Goal: Information Seeking & Learning: Learn about a topic

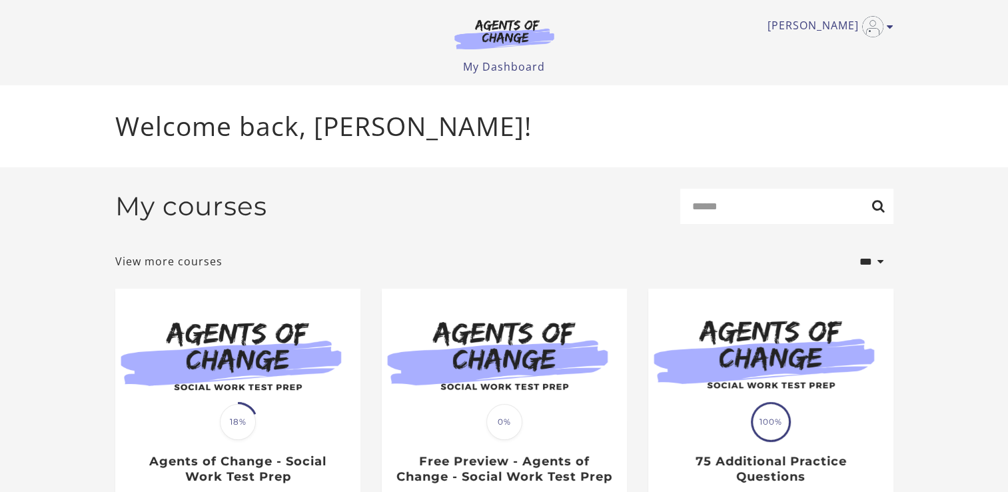
click at [262, 405] on img at bounding box center [237, 355] width 245 height 132
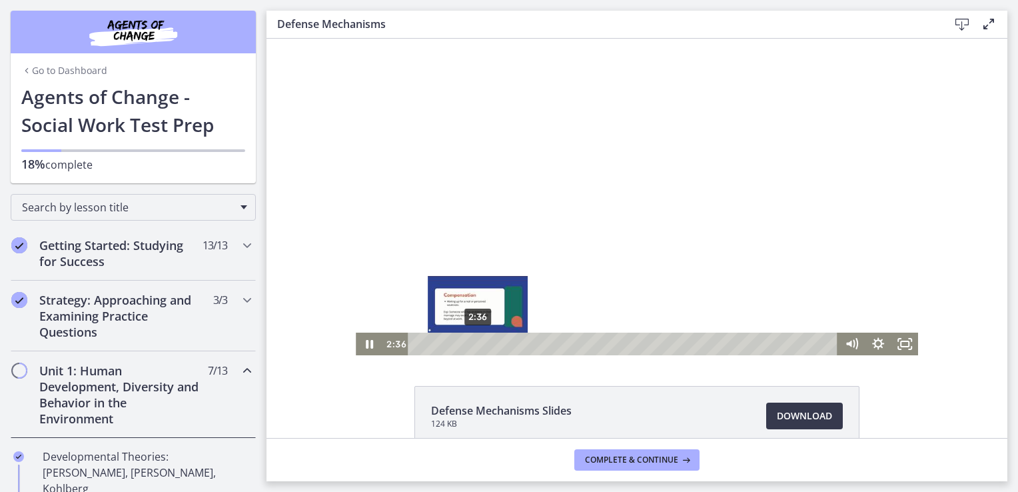
click at [473, 344] on div "2:36" at bounding box center [625, 344] width 414 height 23
click at [485, 345] on div "3:07" at bounding box center [625, 344] width 414 height 23
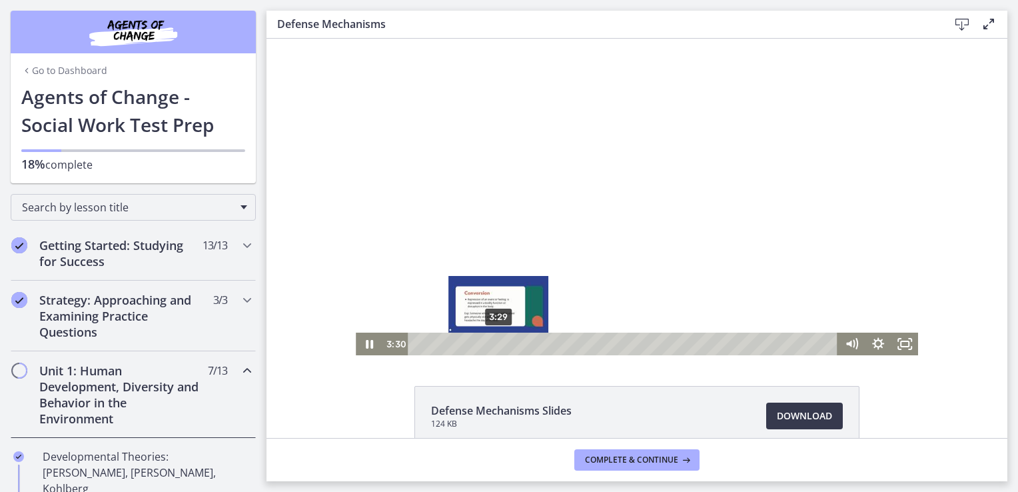
click at [494, 343] on div "3:29" at bounding box center [625, 344] width 414 height 23
click at [505, 343] on div "3:57" at bounding box center [625, 344] width 414 height 23
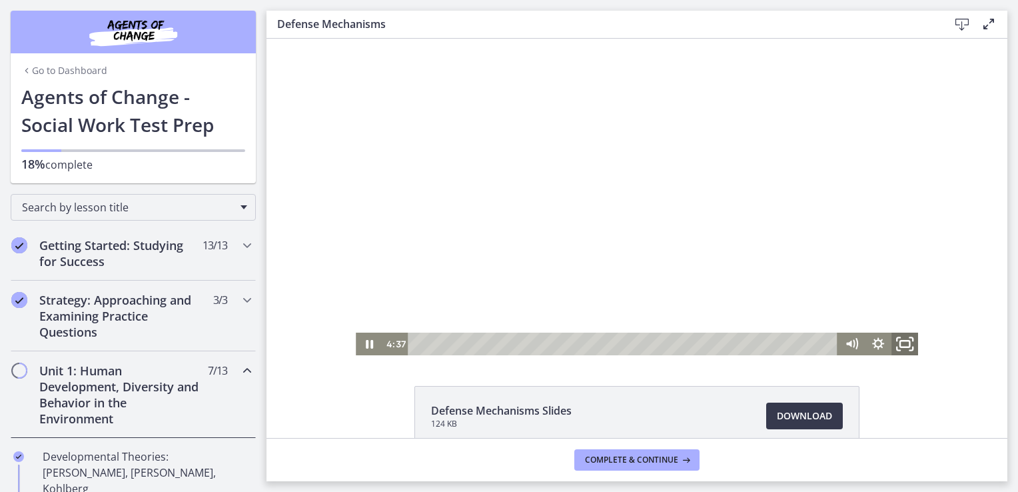
click at [900, 343] on icon "Fullscreen" at bounding box center [905, 344] width 32 height 27
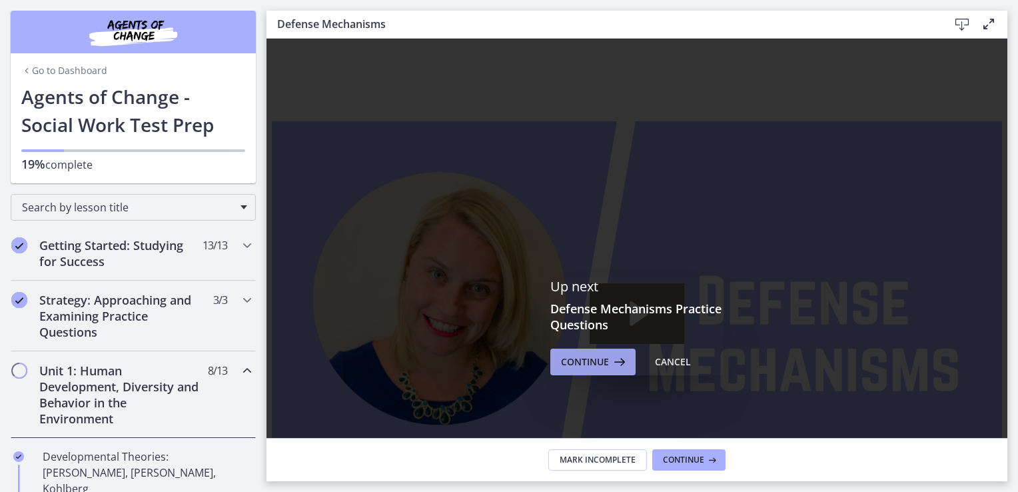
click at [579, 364] on span "Continue" at bounding box center [585, 362] width 48 height 16
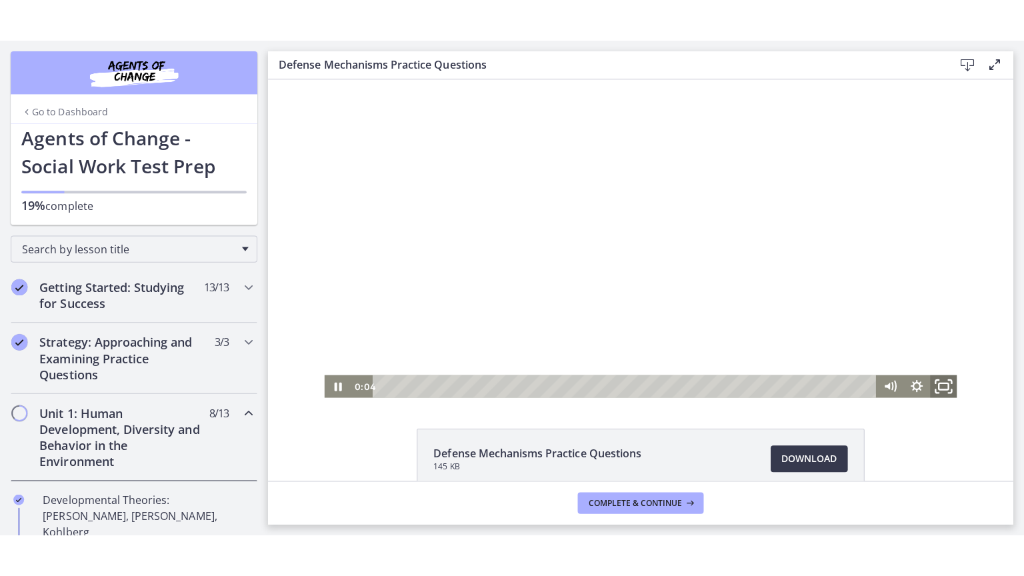
click at [935, 381] on rect "Fullscreen" at bounding box center [939, 384] width 9 height 7
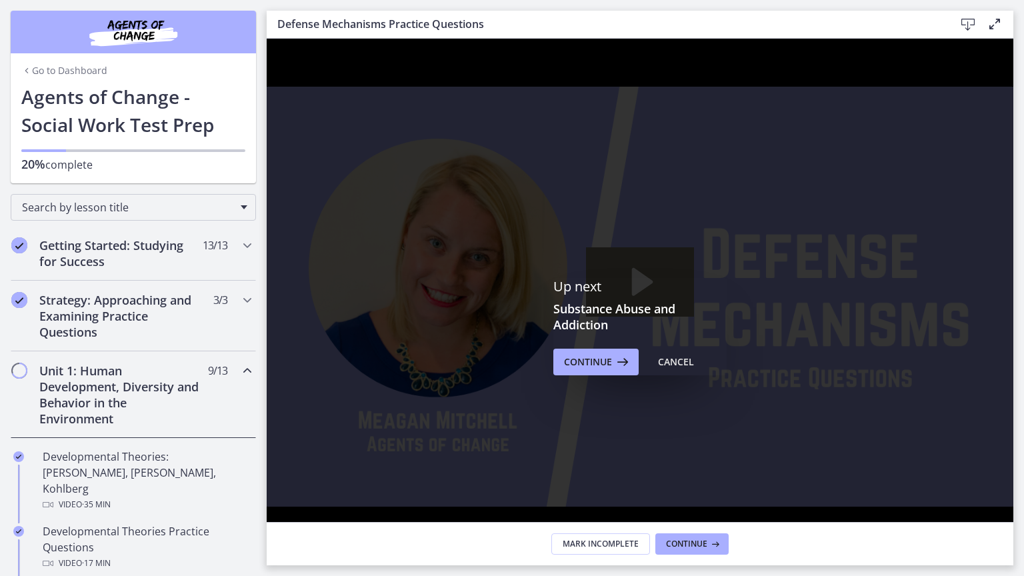
click at [1016, 491] on icon "Unfullscreen" at bounding box center [995, 539] width 41 height 35
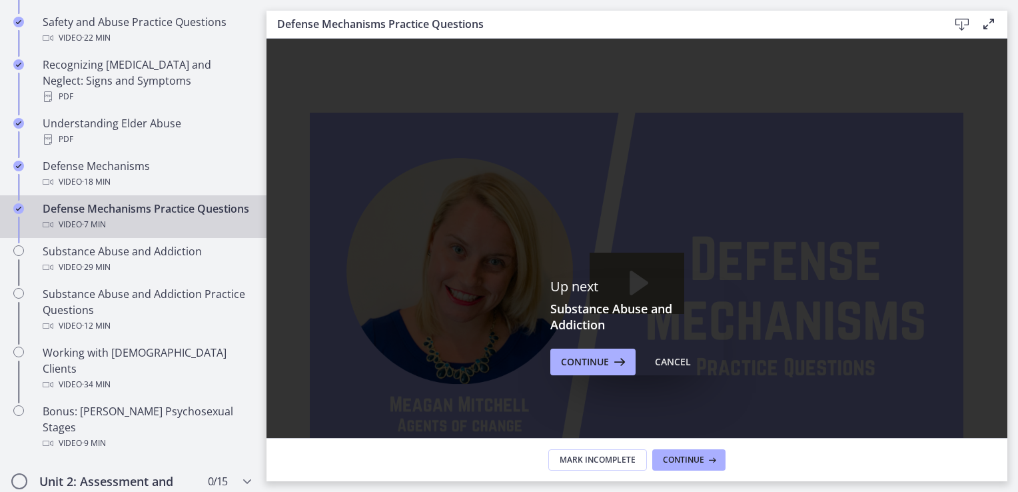
scroll to position [666, 0]
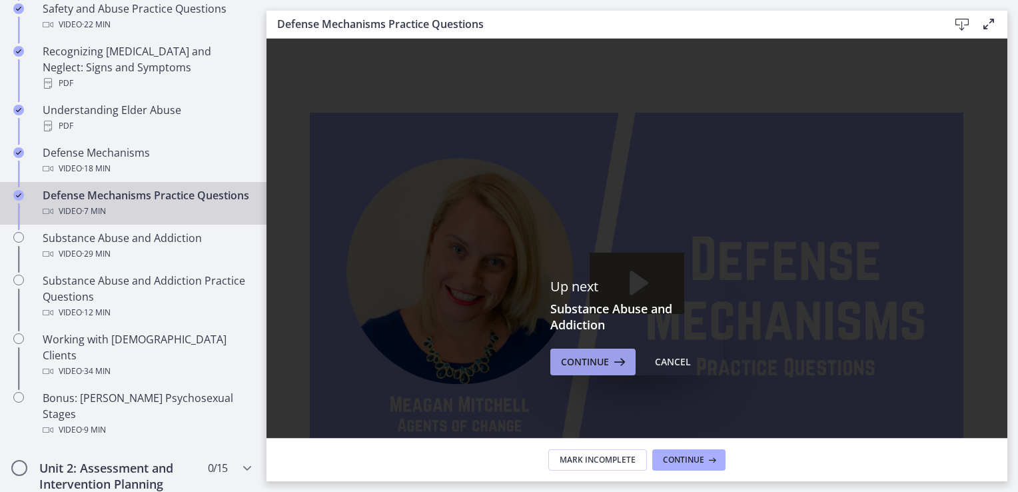
click at [603, 363] on span "Continue" at bounding box center [585, 362] width 48 height 16
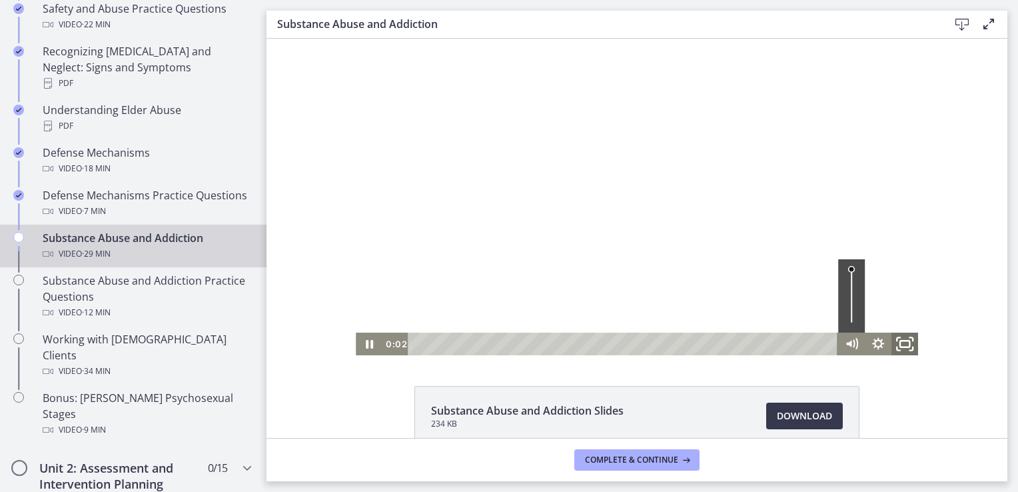
click at [906, 343] on icon "Fullscreen" at bounding box center [905, 344] width 32 height 27
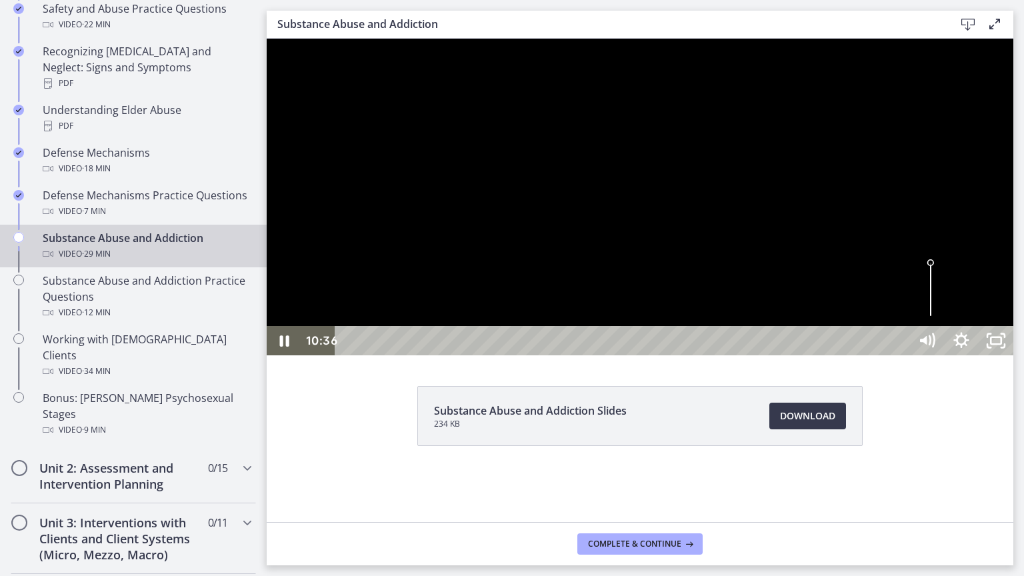
drag, startPoint x: 455, startPoint y: 526, endPoint x: 445, endPoint y: 526, distance: 10.0
click at [455, 355] on div at bounding box center [640, 197] width 746 height 317
click at [1016, 359] on icon "Unfullscreen" at bounding box center [995, 340] width 41 height 35
